Goal: Task Accomplishment & Management: Manage account settings

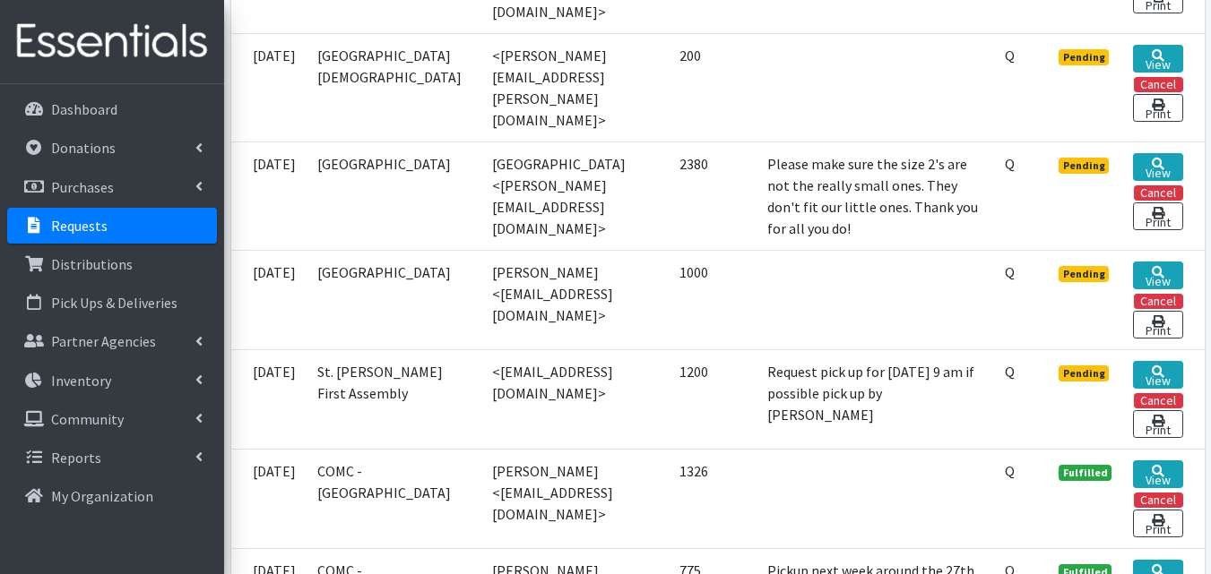
scroll to position [607, 0]
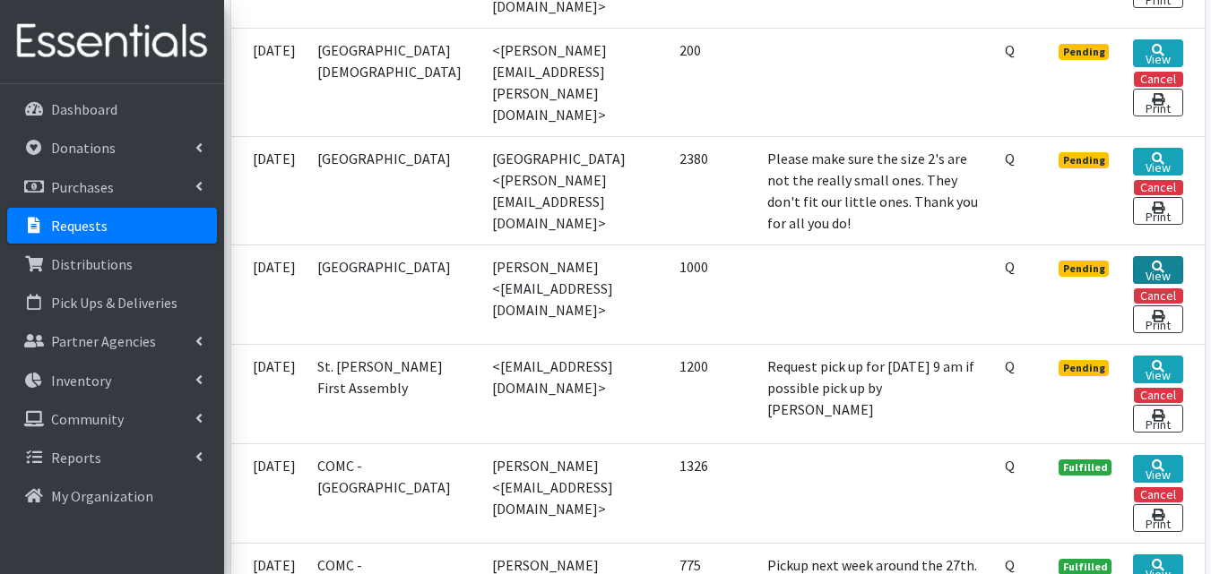
click at [1162, 266] on link "View" at bounding box center [1157, 270] width 49 height 28
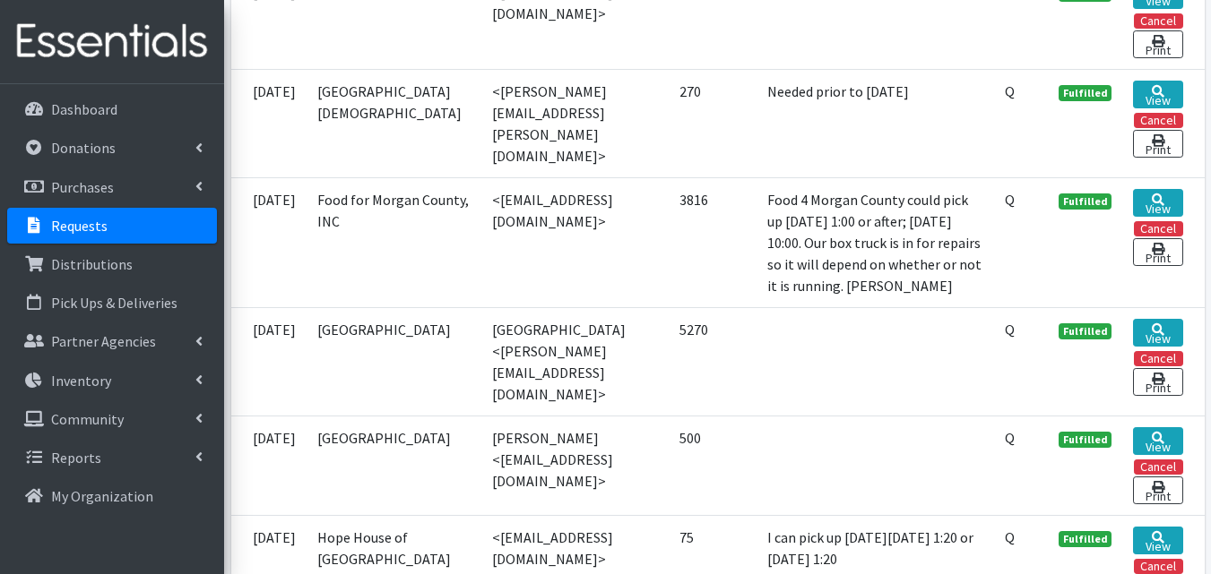
scroll to position [1380, 0]
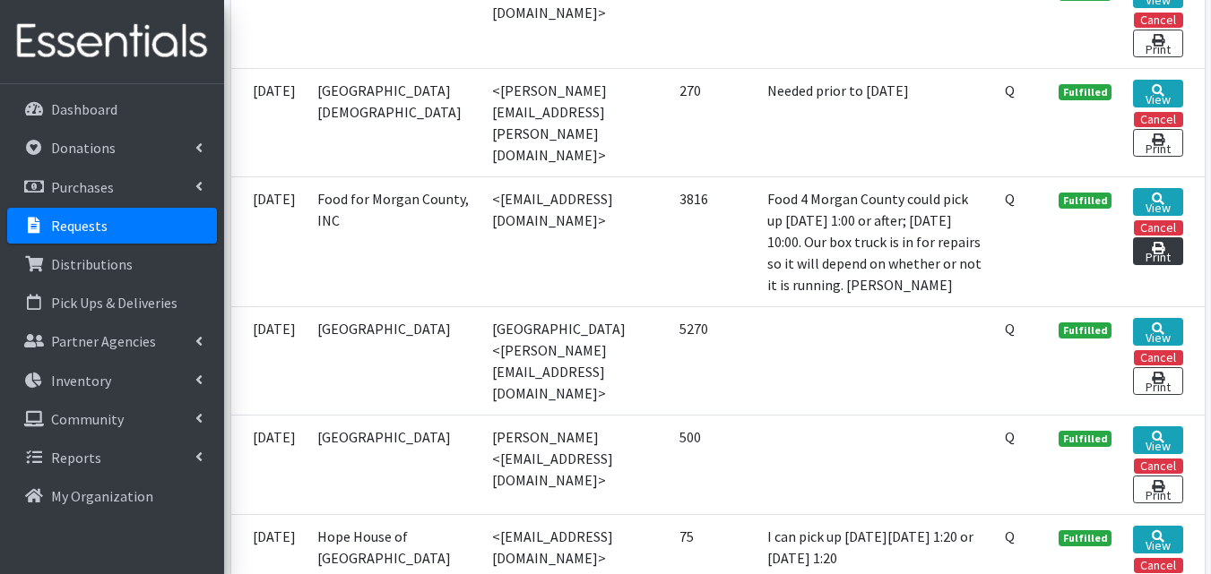
click at [1160, 253] on link "Print" at bounding box center [1157, 252] width 49 height 28
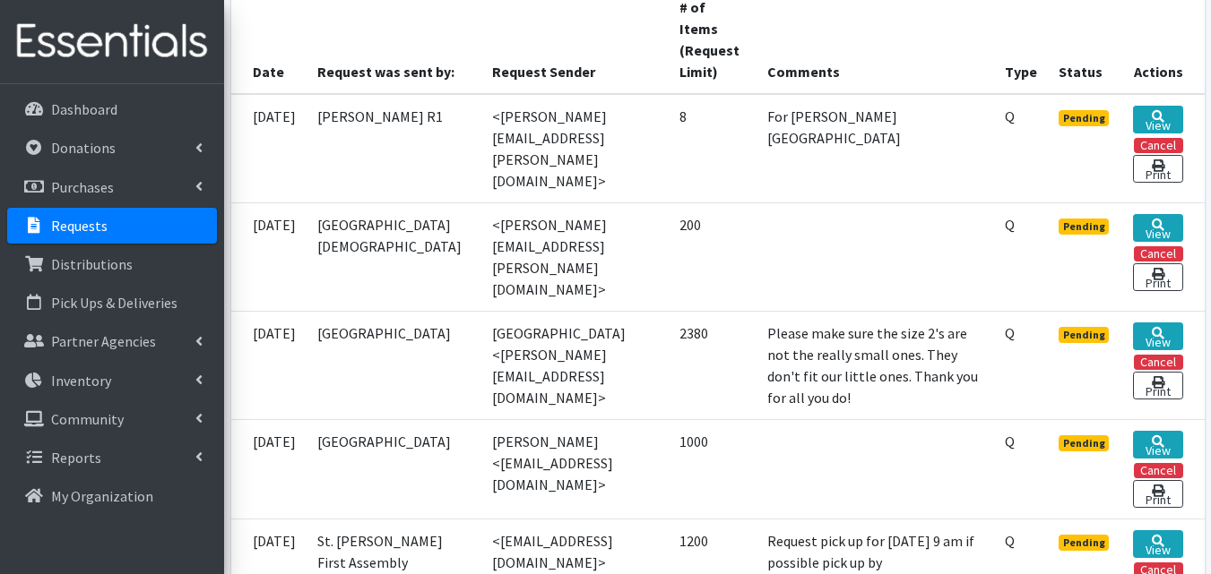
scroll to position [426, 0]
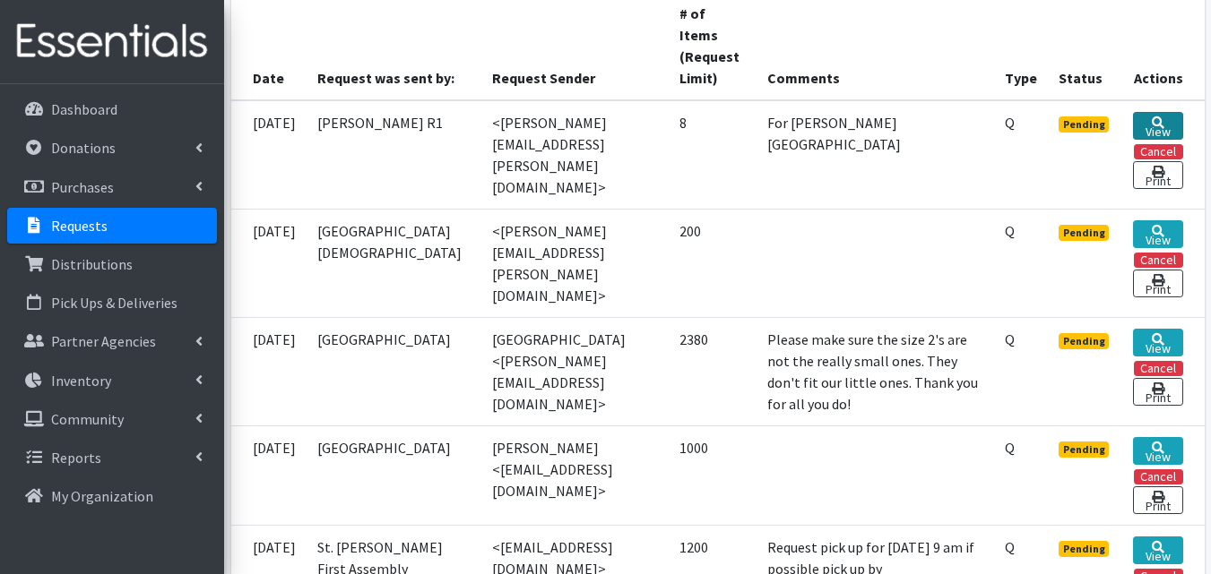
click at [1169, 124] on link "View" at bounding box center [1157, 126] width 49 height 28
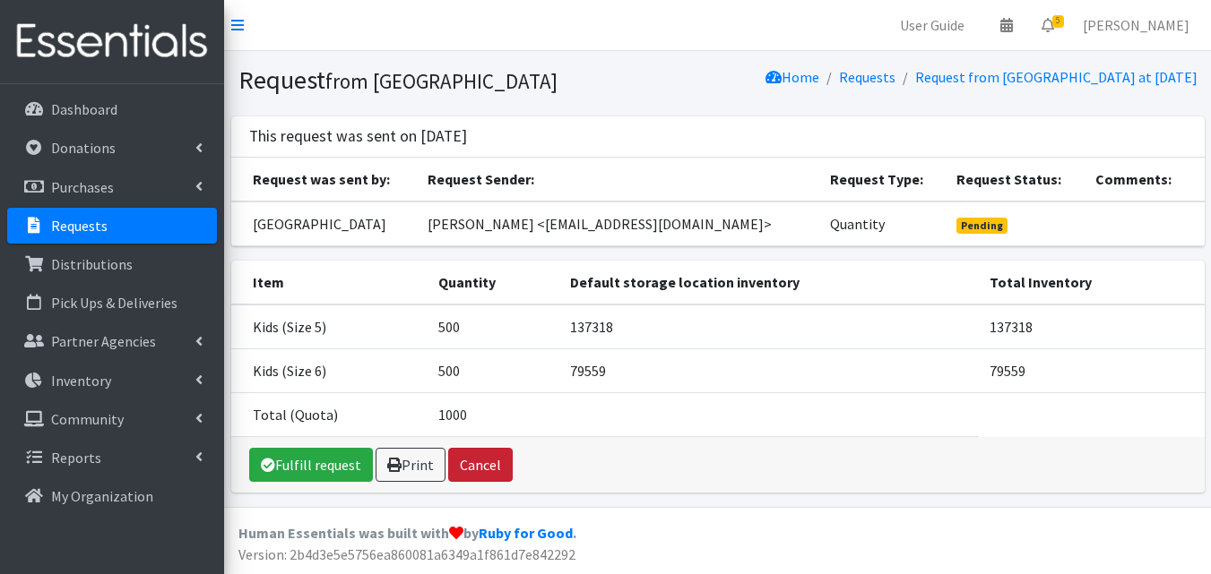
click at [485, 482] on button "Cancel" at bounding box center [480, 465] width 65 height 34
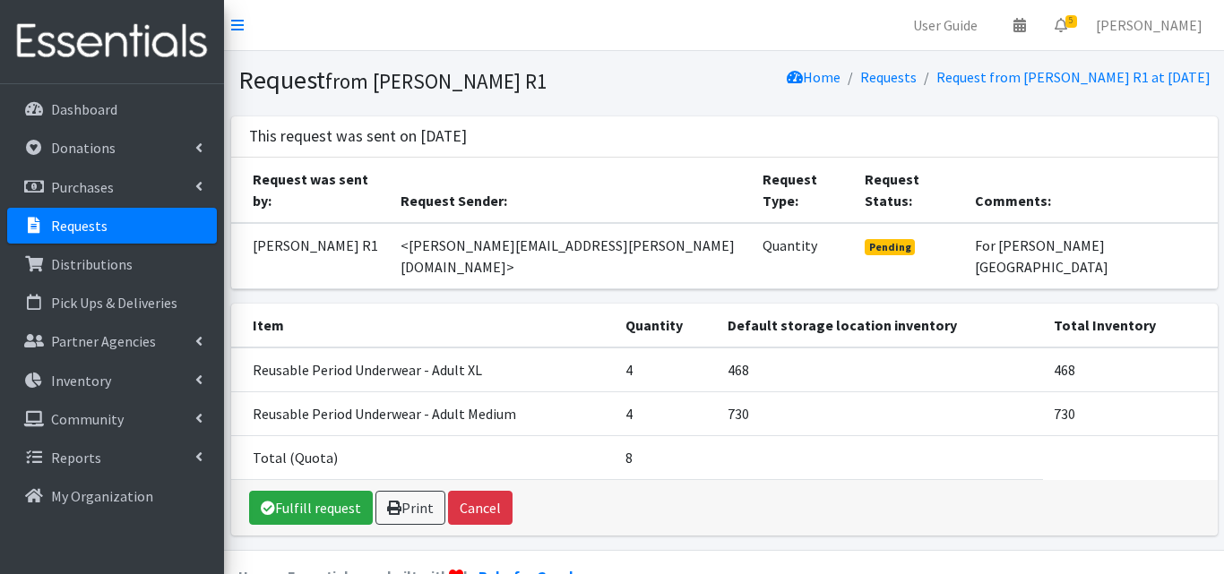
click at [141, 227] on link "Requests" at bounding box center [112, 226] width 210 height 36
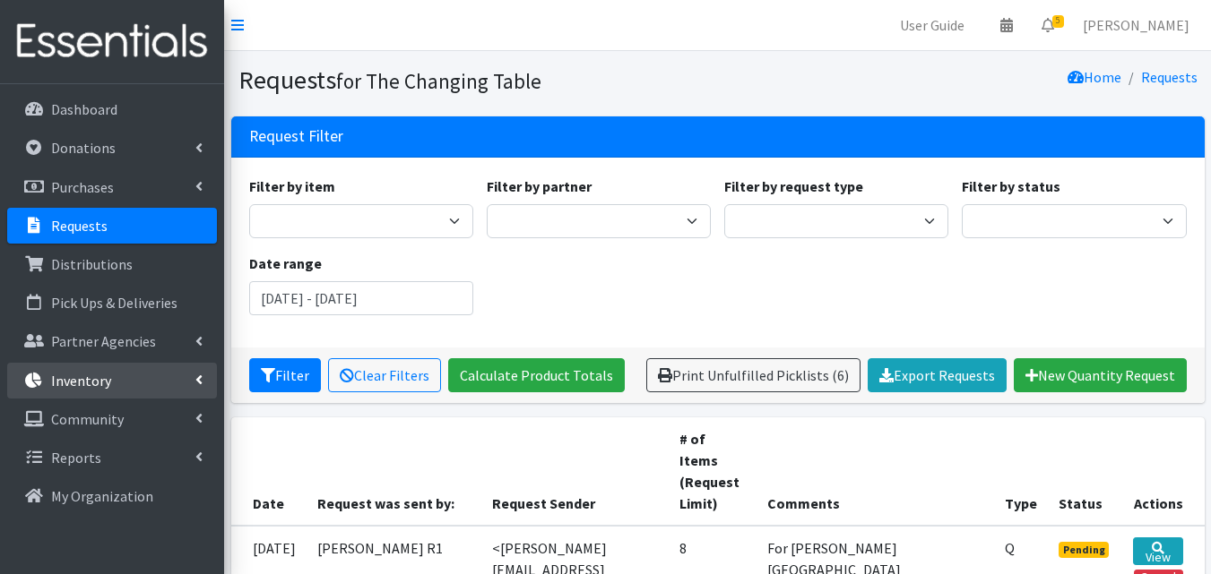
click at [156, 376] on link "Inventory" at bounding box center [112, 381] width 210 height 36
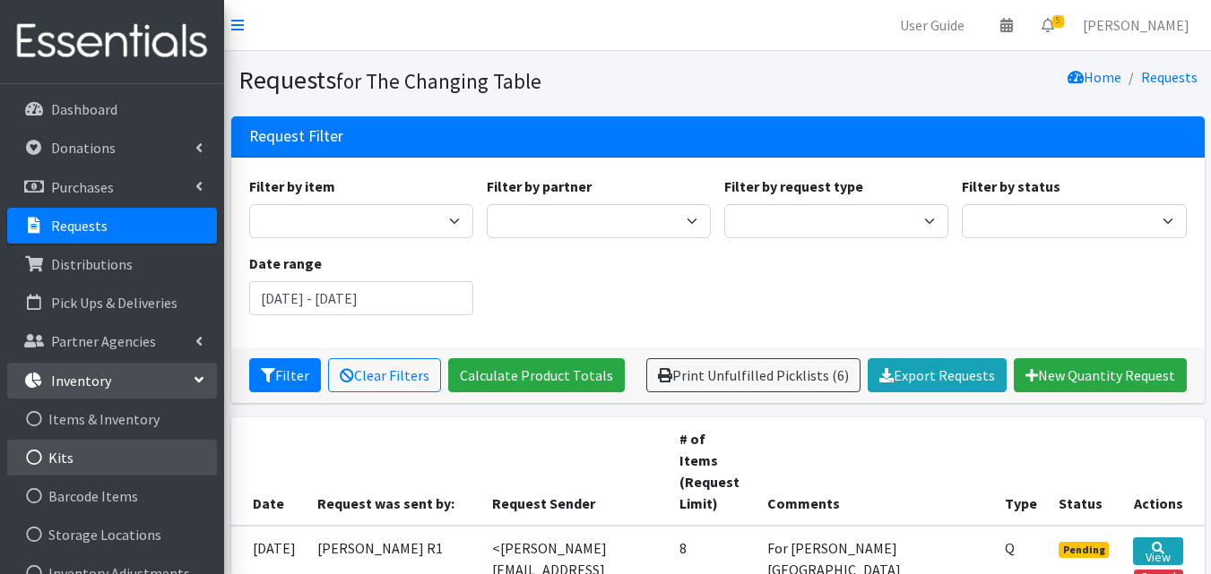
click at [134, 464] on link "Kits" at bounding box center [112, 458] width 210 height 36
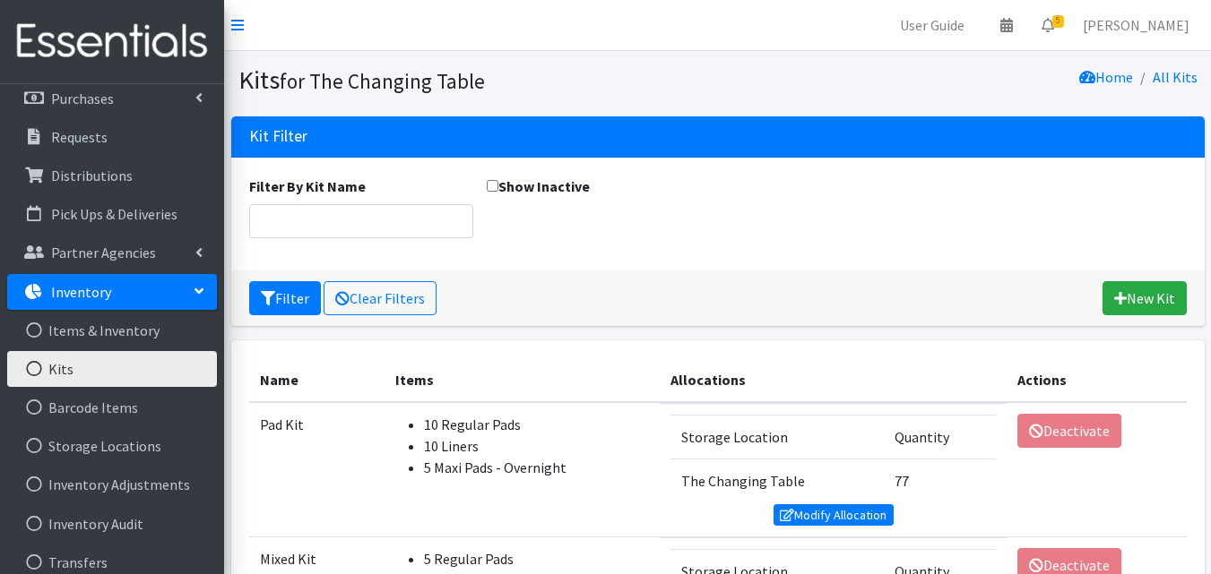
scroll to position [180, 0]
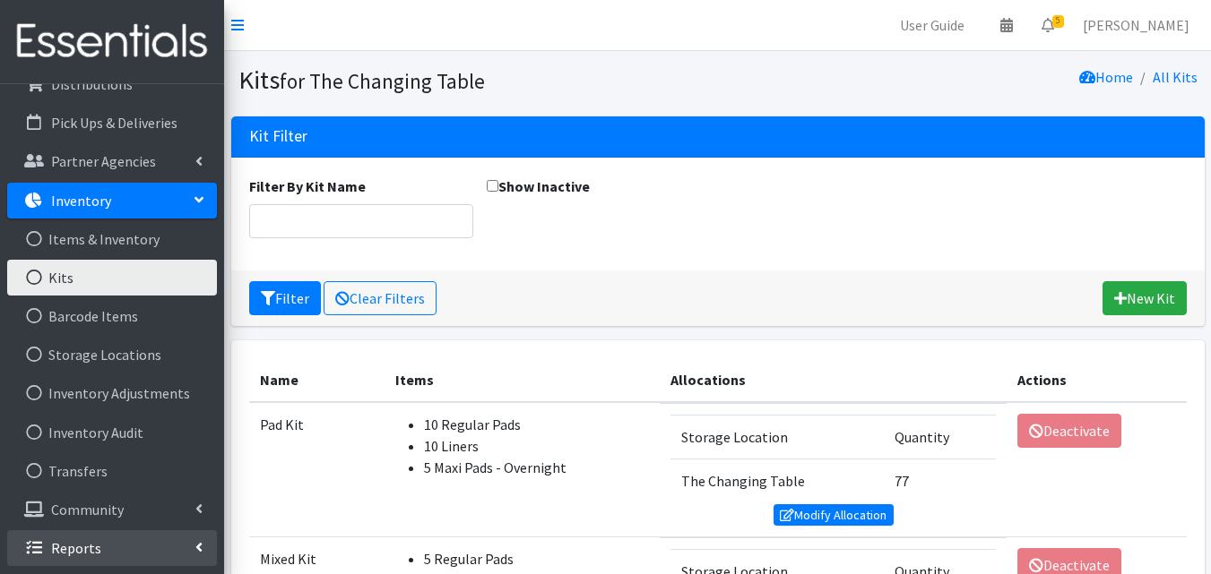
click at [149, 540] on link "Reports" at bounding box center [112, 549] width 210 height 36
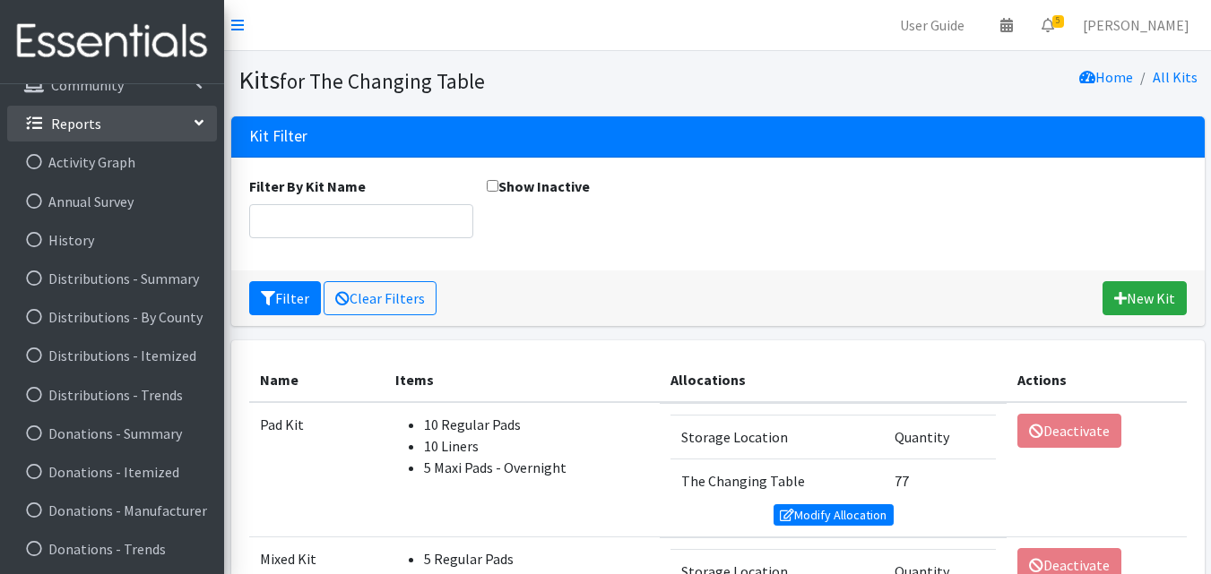
scroll to position [606, 0]
click at [141, 246] on link "History" at bounding box center [112, 239] width 210 height 36
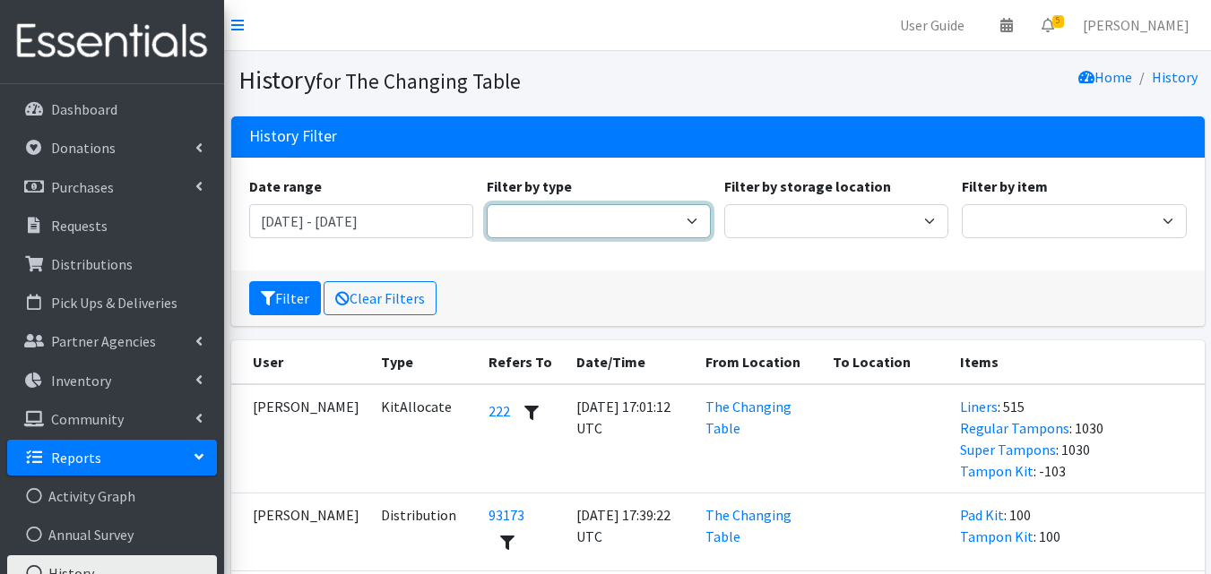
click at [554, 230] on select "Adjustment Audit Distribution Distribution Destroy Donation Donation Destroy Ki…" at bounding box center [599, 221] width 224 height 34
click at [445, 226] on input "[DATE] - [DATE]" at bounding box center [361, 221] width 224 height 34
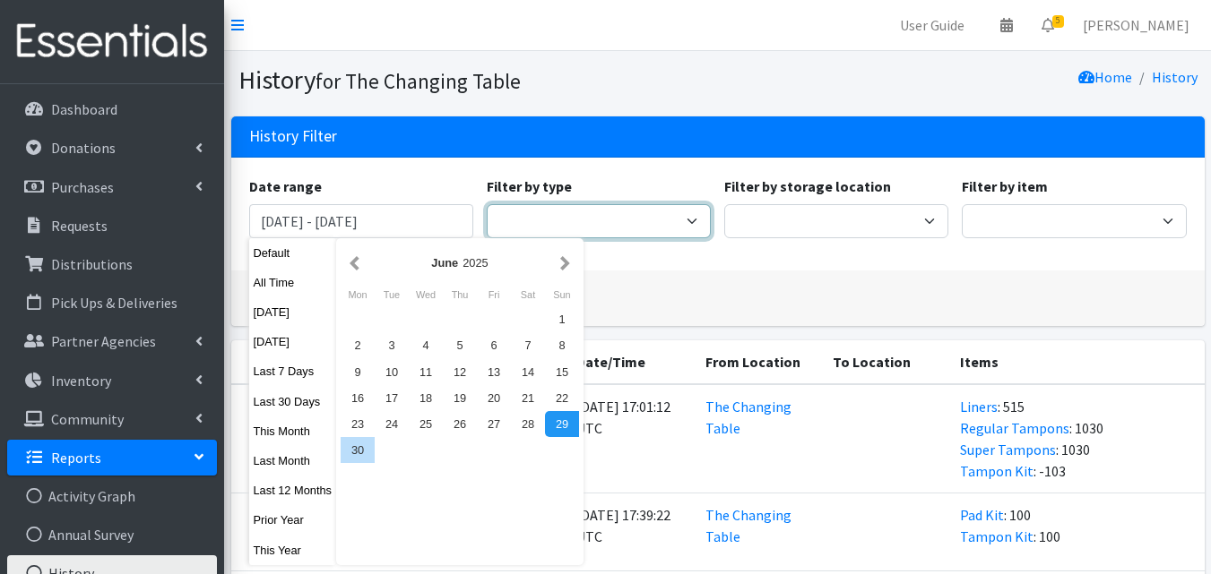
click at [626, 220] on select "Adjustment Audit Distribution Distribution Destroy Donation Donation Destroy Ki…" at bounding box center [599, 221] width 224 height 34
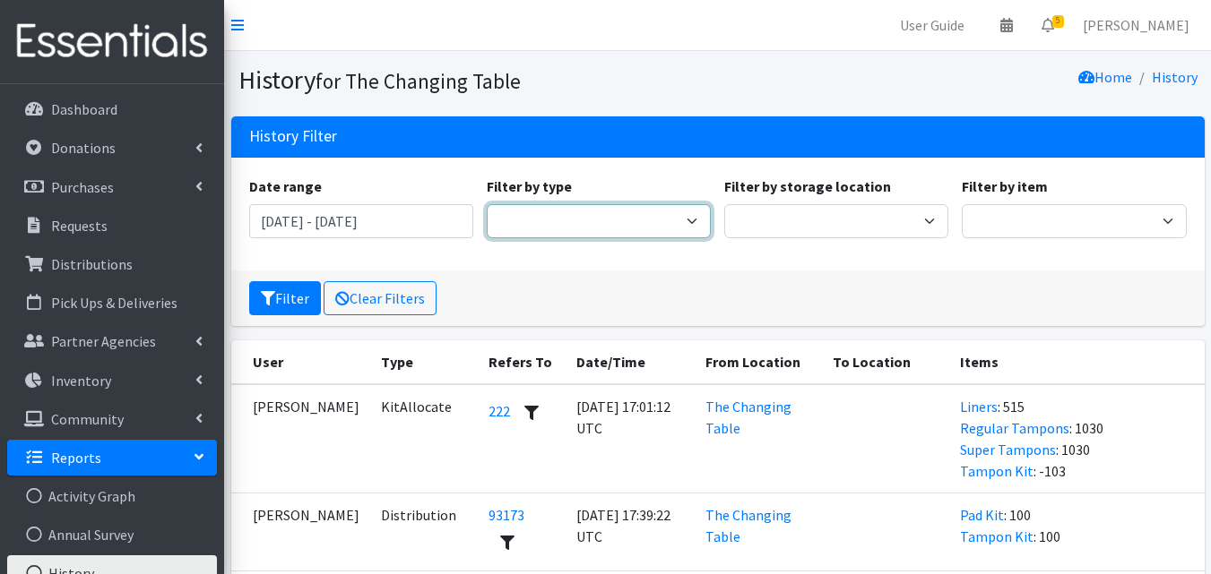
click at [653, 219] on select "Adjustment Audit Distribution Distribution Destroy Donation Donation Destroy Ki…" at bounding box center [599, 221] width 224 height 34
select select "KitAllocateEvent"
click at [487, 204] on select "Adjustment Audit Distribution Distribution Destroy Donation Donation Destroy Ki…" at bounding box center [599, 221] width 224 height 34
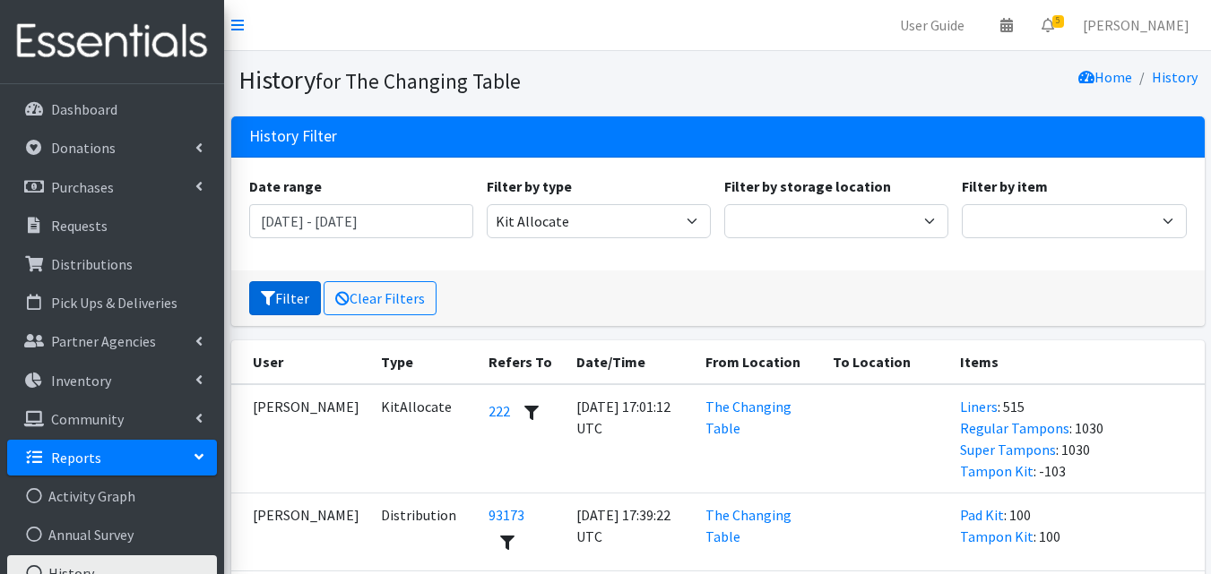
click at [283, 297] on button "Filter" at bounding box center [285, 298] width 72 height 34
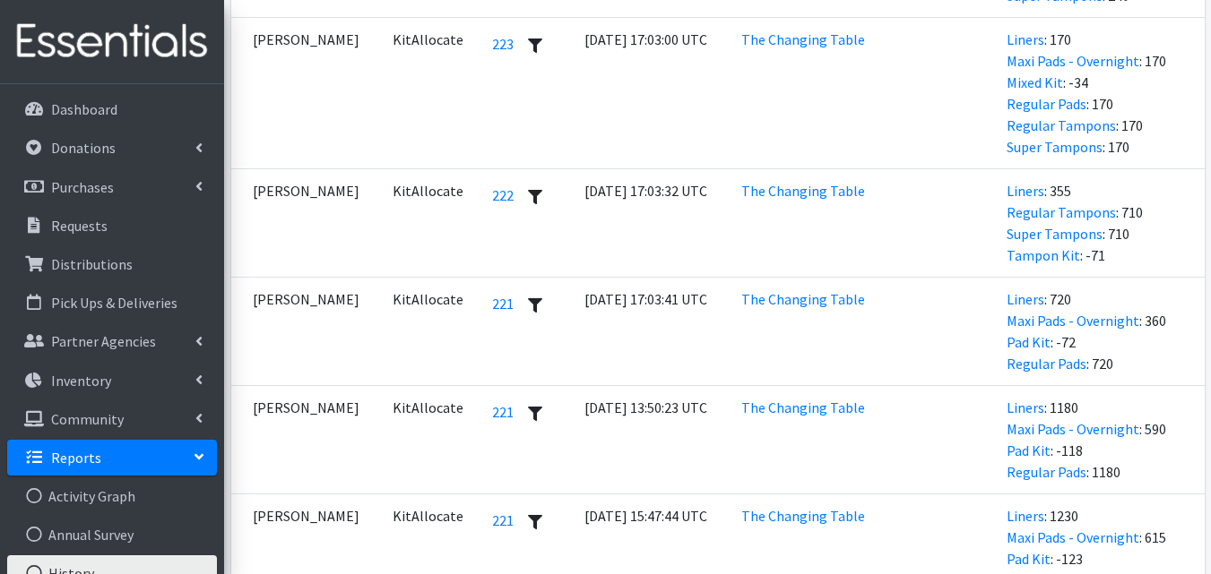
scroll to position [1496, 0]
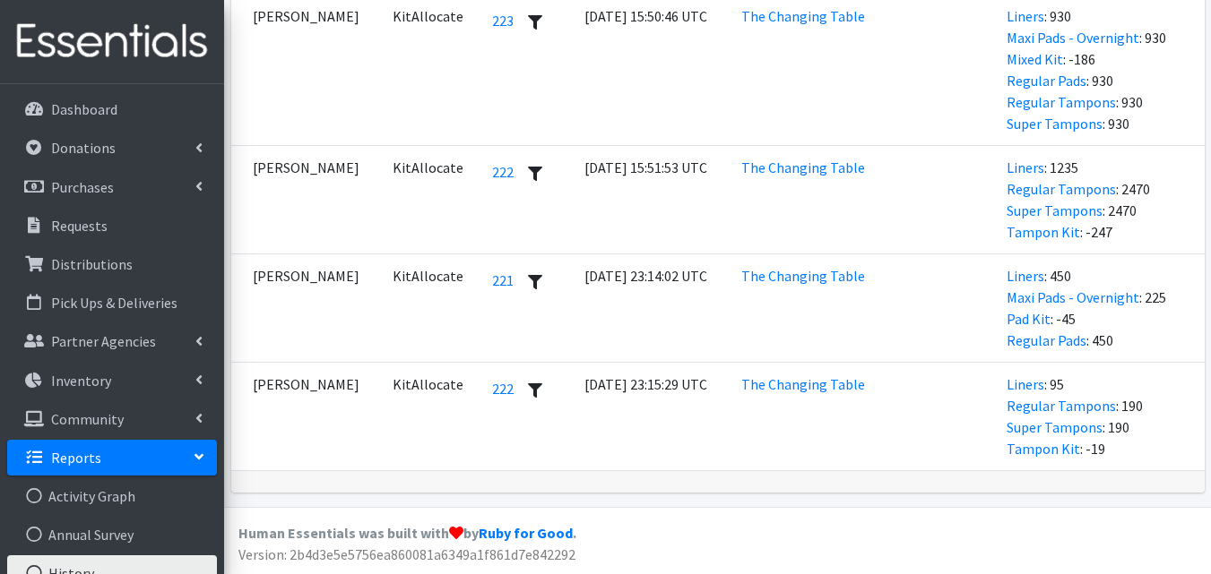
click at [327, 385] on td "[PERSON_NAME]" at bounding box center [306, 416] width 151 height 108
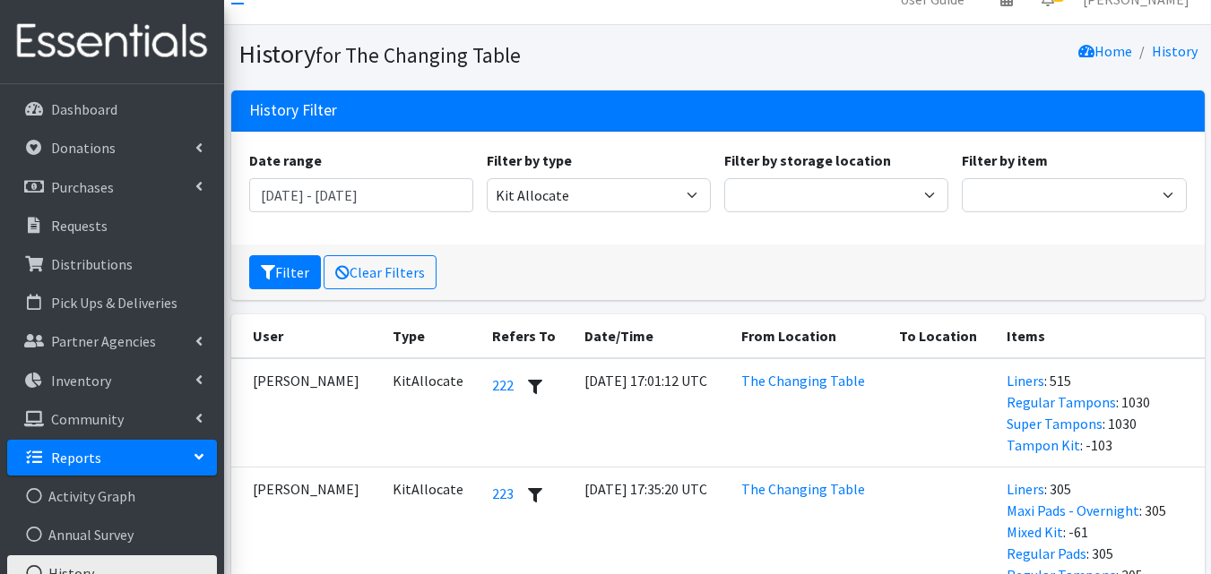
scroll to position [0, 0]
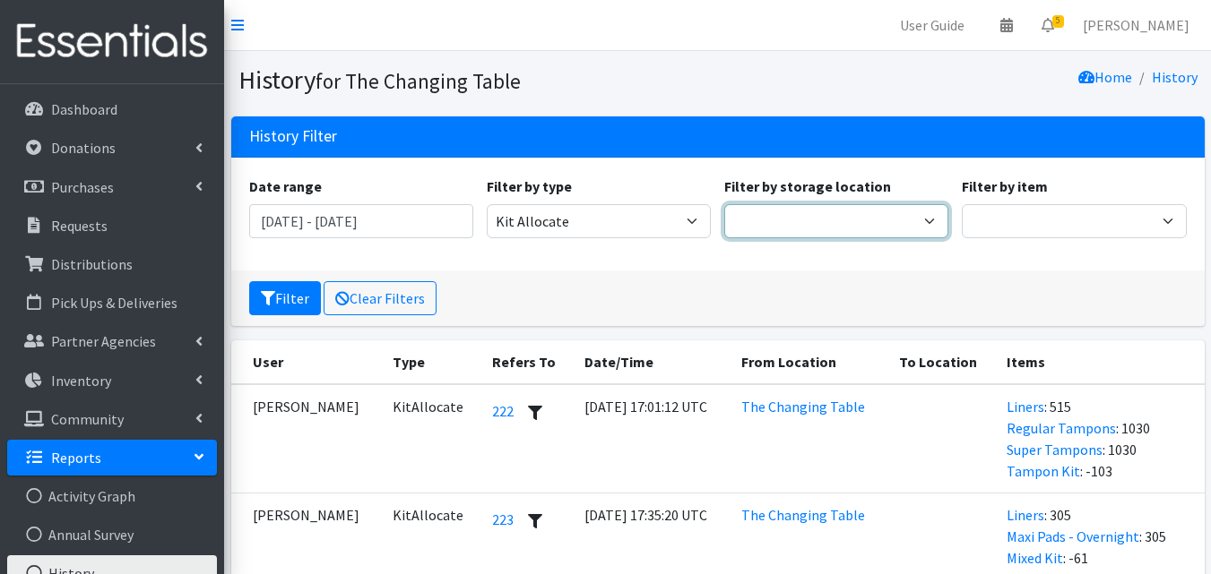
click at [830, 216] on select "The Changing Table Lake Movers Runabout Storage" at bounding box center [836, 221] width 224 height 34
click at [871, 206] on select "The Changing Table Lake Movers Runabout Storage" at bounding box center [836, 221] width 224 height 34
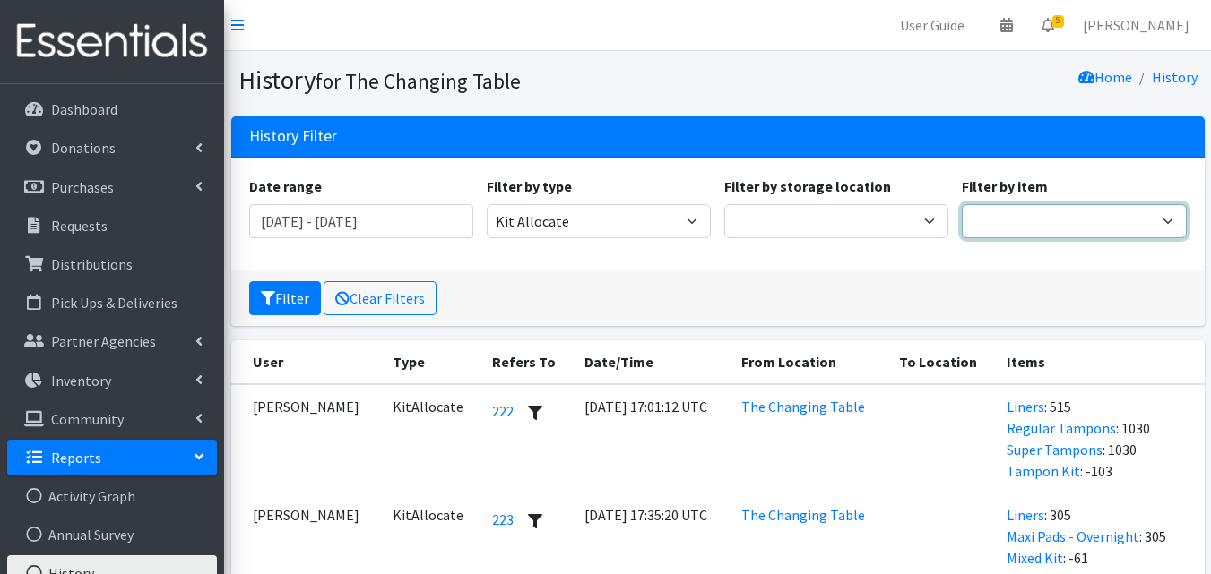
click at [1038, 229] on select "Adult 2XL (Pull Up Style) Adult 2XL (Tab Style) Adult Large (Pull Up Style) Adu…" at bounding box center [1074, 221] width 224 height 34
select select "14446"
click at [962, 204] on select "Adult 2XL (Pull Up Style) Adult 2XL (Tab Style) Adult Large (Pull Up Style) Adu…" at bounding box center [1074, 221] width 224 height 34
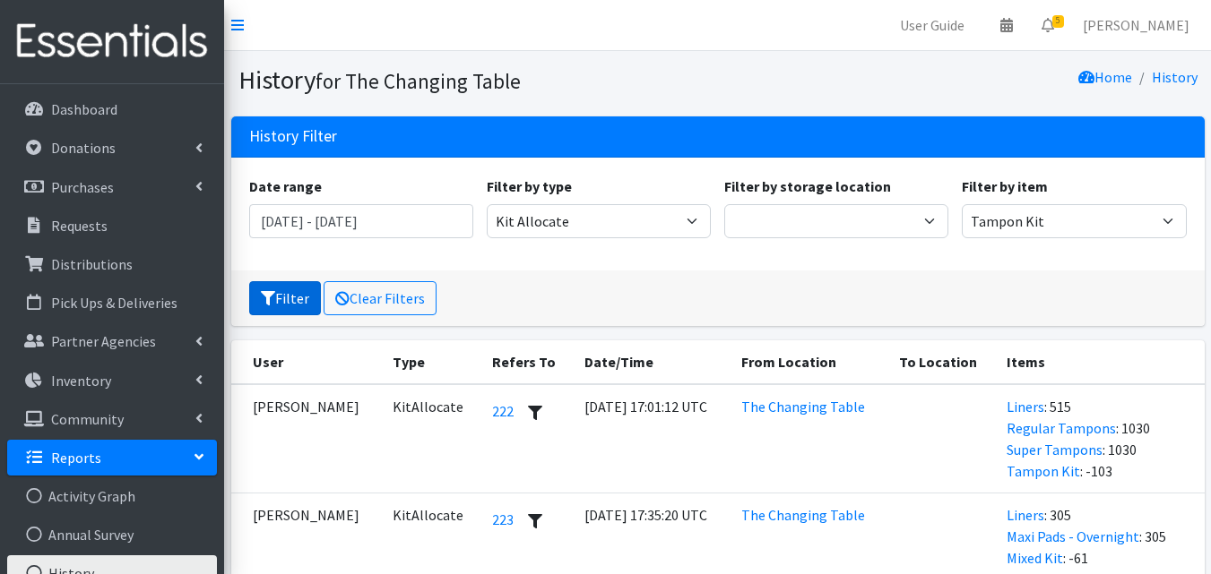
click at [277, 303] on button "Filter" at bounding box center [285, 298] width 72 height 34
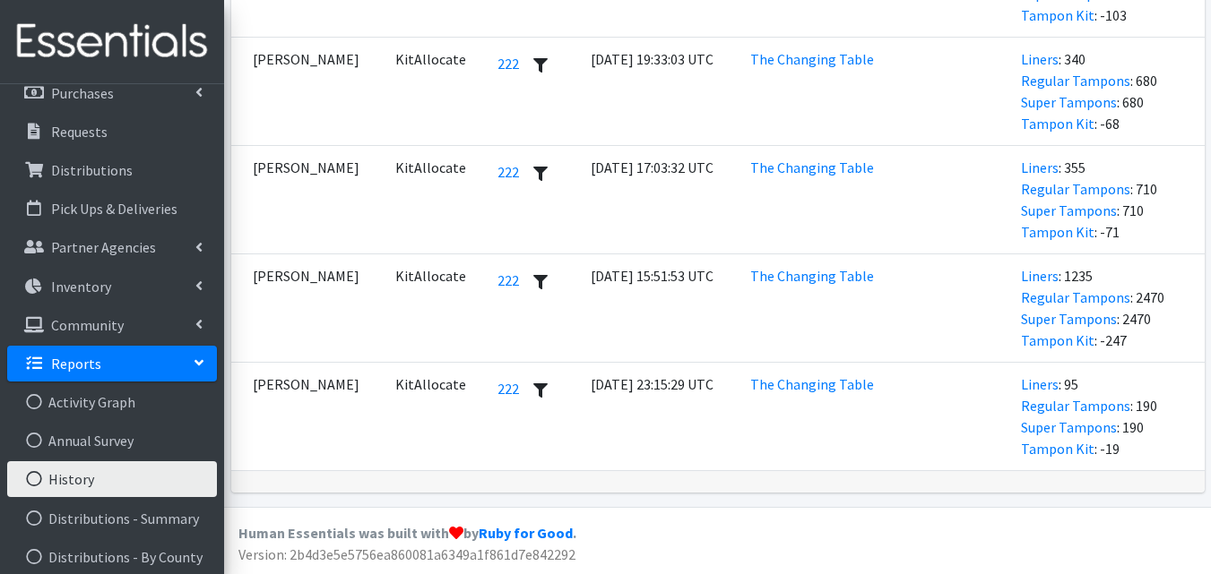
scroll to position [115, 0]
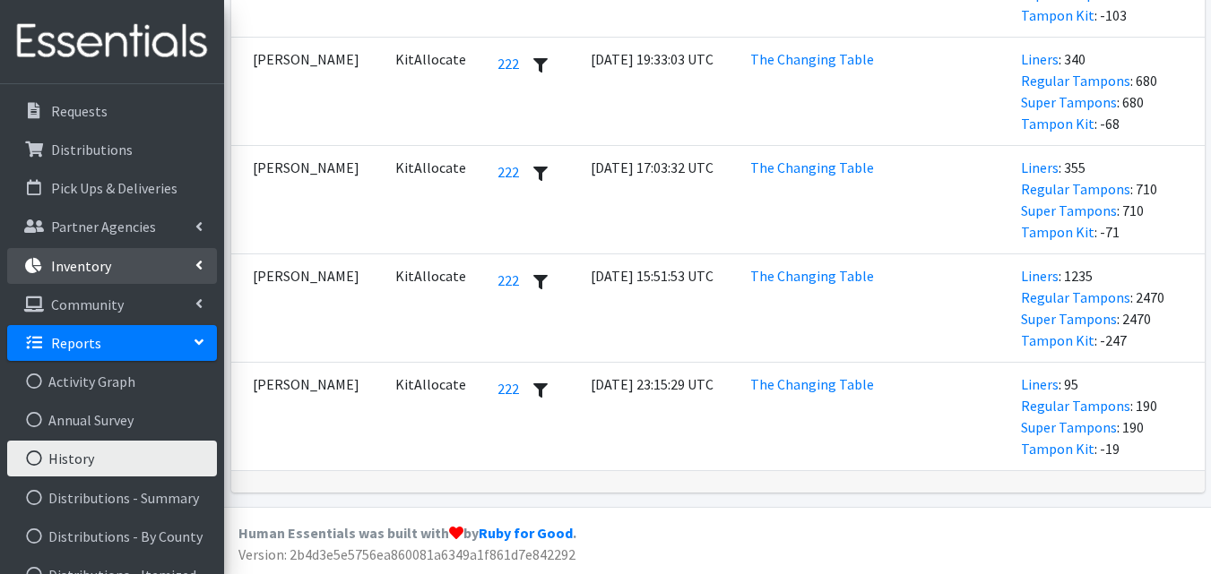
click at [151, 267] on link "Inventory" at bounding box center [112, 266] width 210 height 36
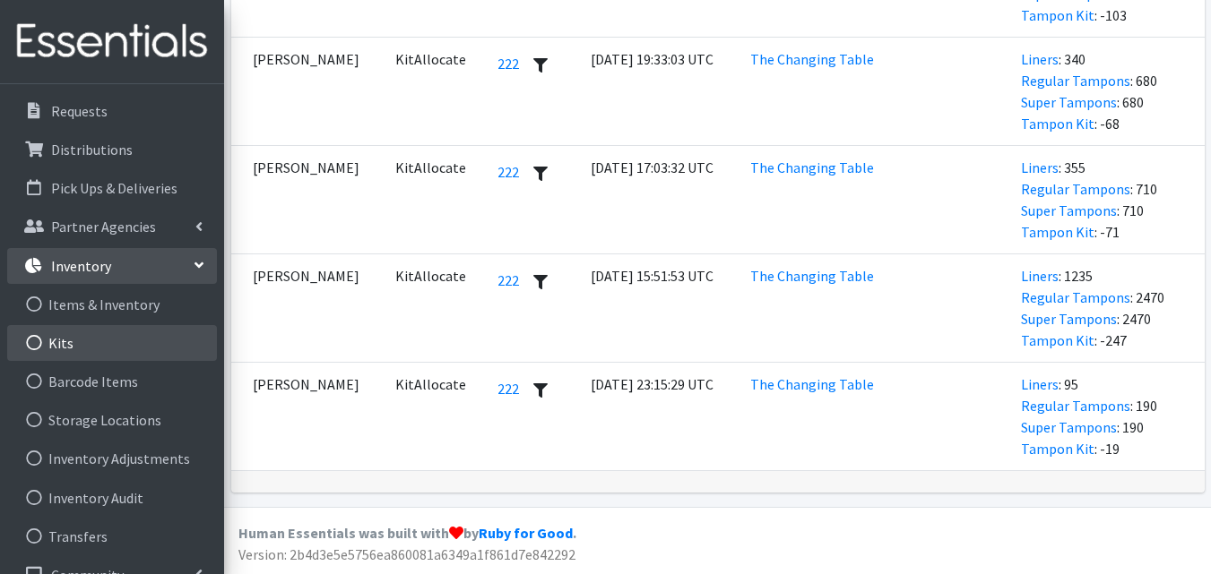
click at [117, 356] on link "Kits" at bounding box center [112, 343] width 210 height 36
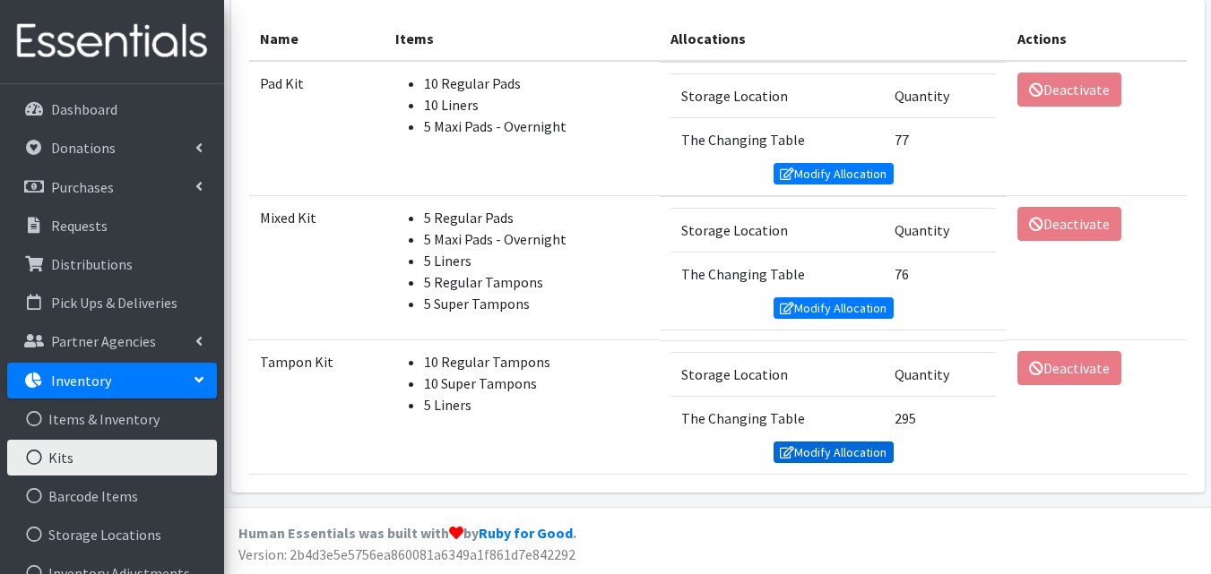
click at [806, 462] on link "Modify Allocation" at bounding box center [833, 453] width 120 height 22
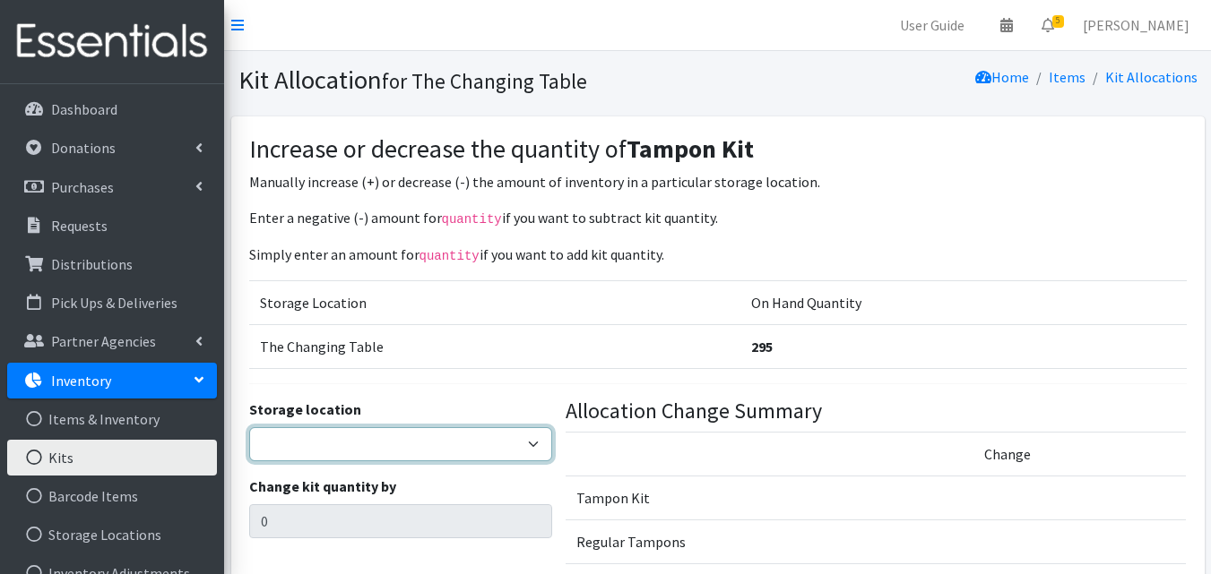
click at [464, 442] on select "The Changing Table Lake Movers Runabout Storage" at bounding box center [401, 445] width 304 height 34
select select "389"
click at [249, 428] on select "The Changing Table Lake Movers Runabout Storage" at bounding box center [401, 445] width 304 height 34
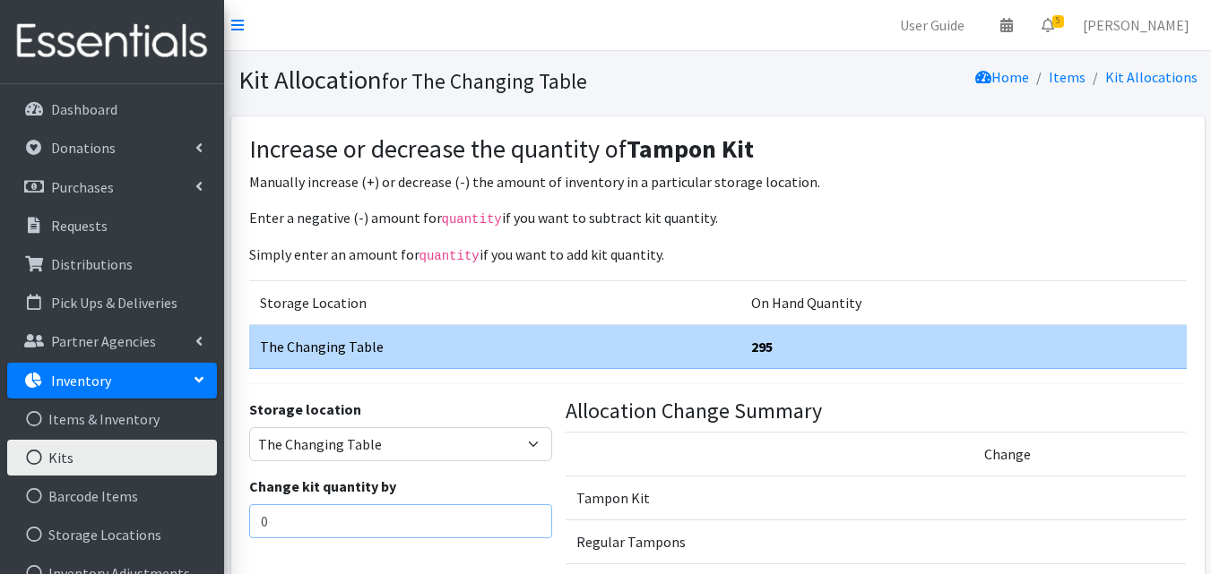
click at [415, 512] on input "0" at bounding box center [401, 522] width 304 height 34
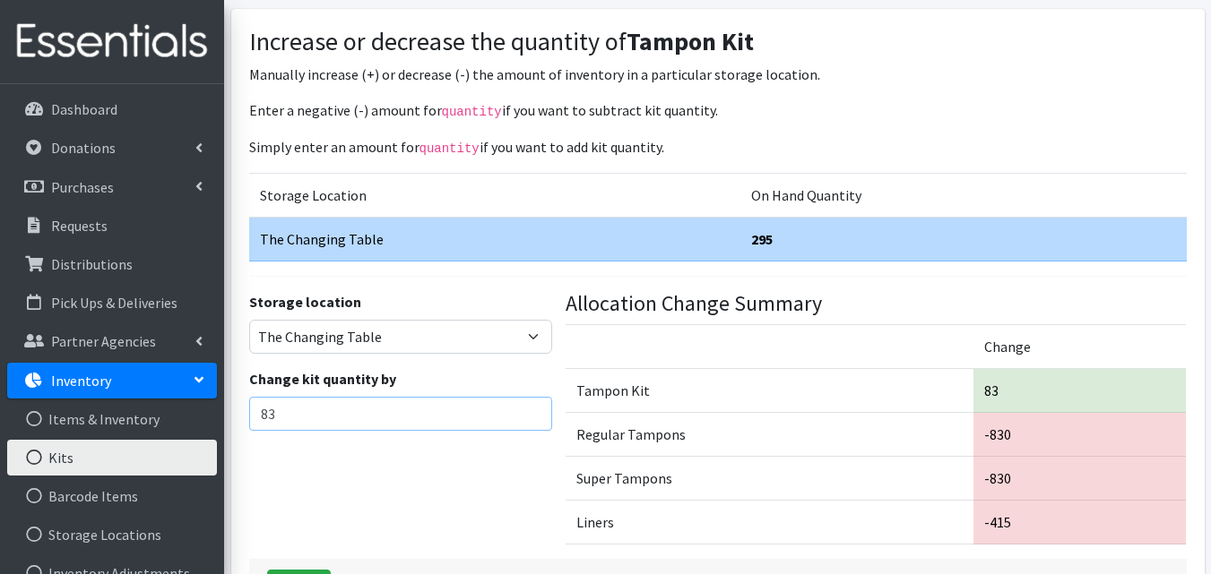
scroll to position [246, 0]
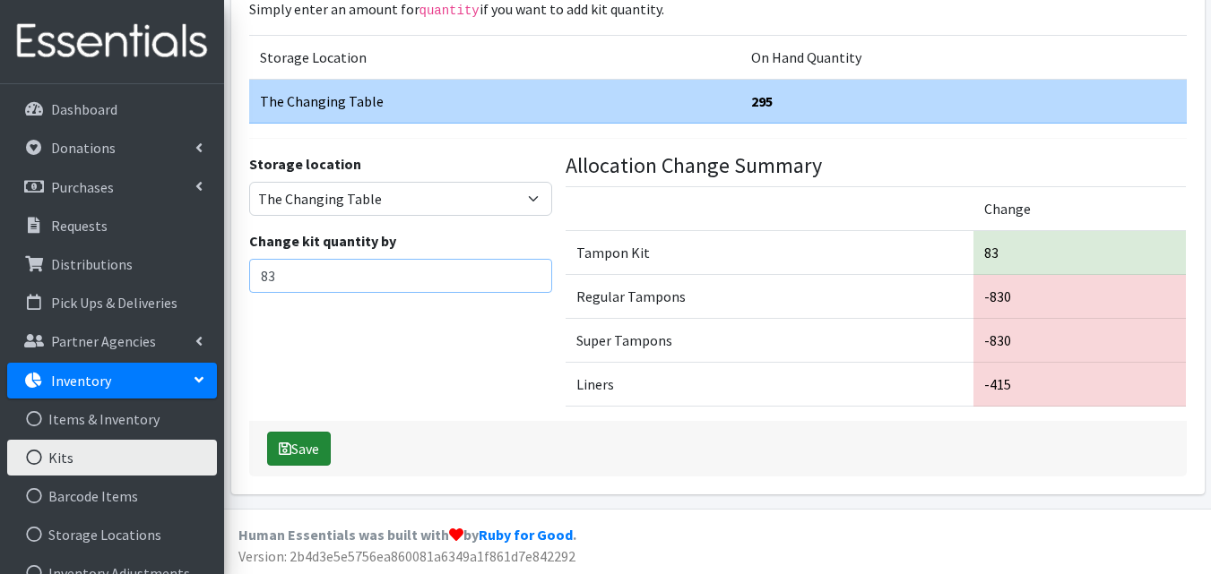
type input "83"
click at [307, 453] on button "Save" at bounding box center [299, 449] width 64 height 34
